Goal: Obtain resource: Download file/media

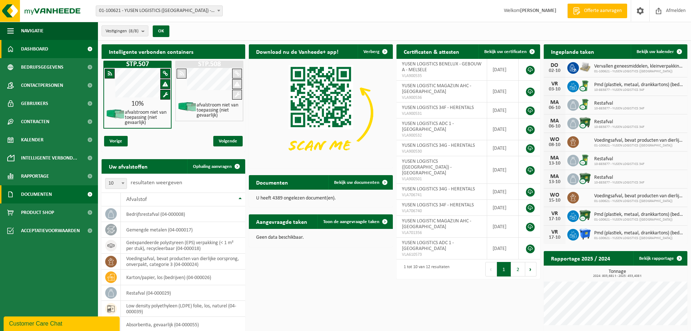
click at [37, 191] on span "Documenten" at bounding box center [36, 194] width 31 height 18
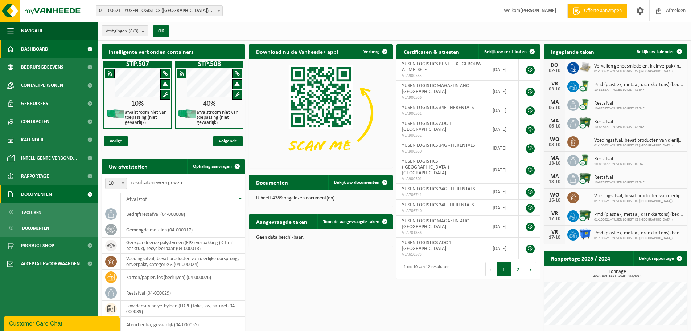
click at [43, 197] on span "Documenten" at bounding box center [36, 194] width 31 height 18
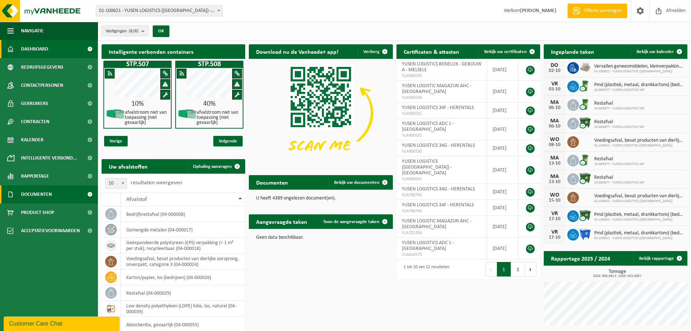
click at [87, 192] on span at bounding box center [90, 194] width 16 height 18
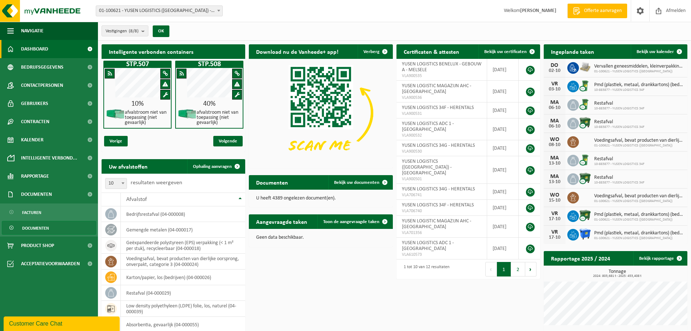
click at [33, 228] on span "Documenten" at bounding box center [35, 228] width 27 height 14
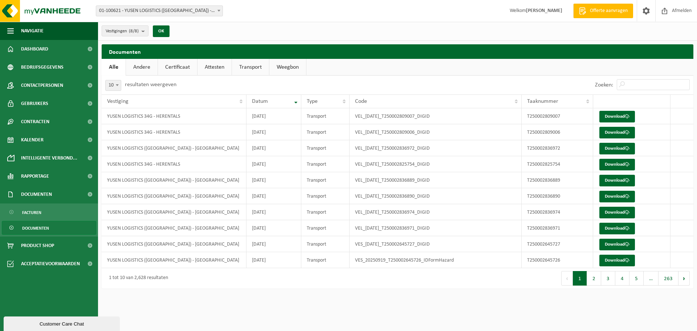
click at [183, 66] on link "Certificaat" at bounding box center [177, 67] width 39 height 17
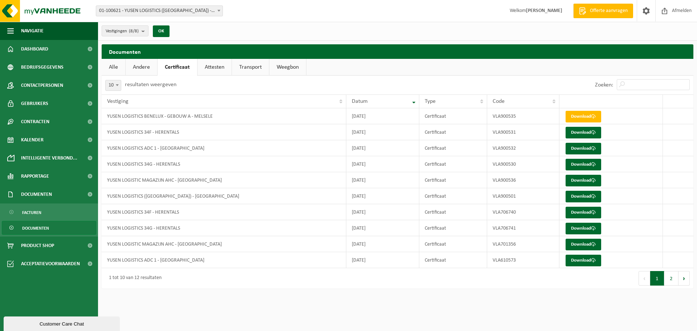
click at [416, 102] on th "Datum" at bounding box center [382, 101] width 73 height 14
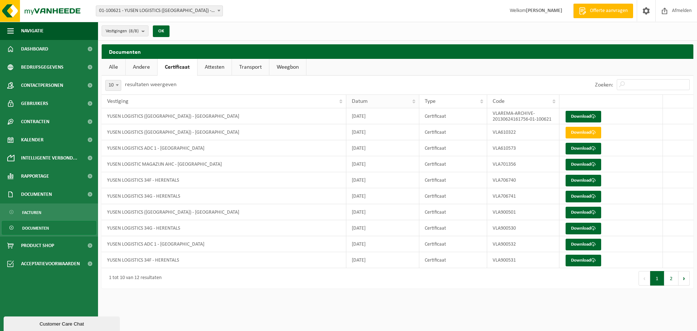
click at [414, 98] on th "Datum" at bounding box center [382, 101] width 73 height 14
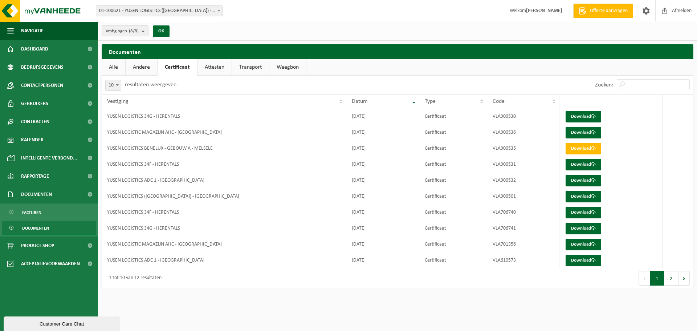
click at [125, 67] on link "Alle" at bounding box center [114, 67] width 24 height 17
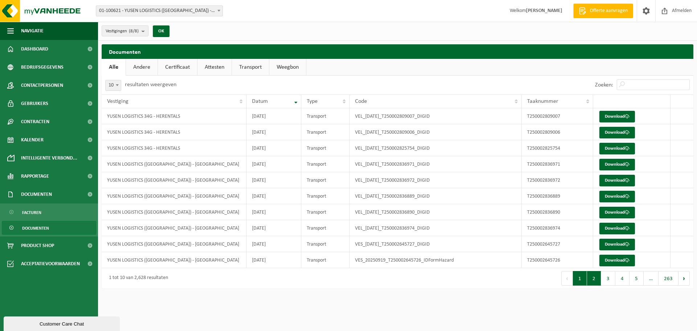
click at [592, 279] on button "2" at bounding box center [594, 278] width 14 height 15
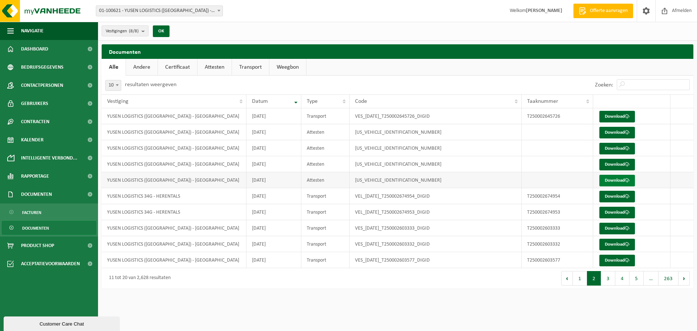
click at [615, 180] on link "Download" at bounding box center [617, 181] width 36 height 12
click at [612, 146] on link "Download" at bounding box center [617, 149] width 36 height 12
click at [618, 119] on link "Download" at bounding box center [617, 117] width 36 height 12
